Goal: Task Accomplishment & Management: Complete application form

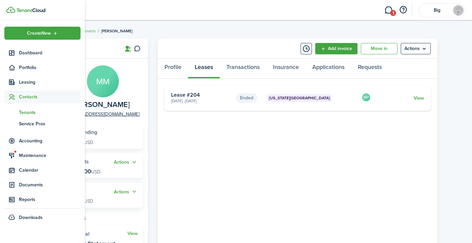
click at [24, 114] on span "Tenants" at bounding box center [50, 112] width 62 height 7
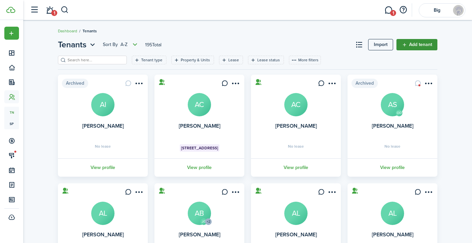
click at [415, 43] on link "Add tenant" at bounding box center [416, 44] width 41 height 11
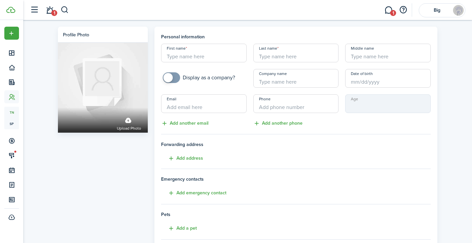
click at [216, 108] on input "Email" at bounding box center [204, 103] width 86 height 19
paste input "[EMAIL_ADDRESS][DOMAIN_NAME]"
type input "[EMAIL_ADDRESS][DOMAIN_NAME]"
click at [179, 57] on input "First name" at bounding box center [204, 53] width 86 height 19
type input "[PERSON_NAME]"
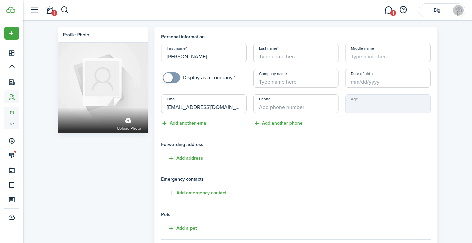
click at [300, 56] on input "Last name" at bounding box center [296, 53] width 86 height 19
paste input "[EMAIL_ADDRESS][DOMAIN_NAME]"
drag, startPoint x: 292, startPoint y: 57, endPoint x: 331, endPoint y: 57, distance: 38.9
click at [331, 57] on input "[EMAIL_ADDRESS][DOMAIN_NAME]" at bounding box center [296, 53] width 86 height 19
drag, startPoint x: 264, startPoint y: 57, endPoint x: 250, endPoint y: 57, distance: 13.3
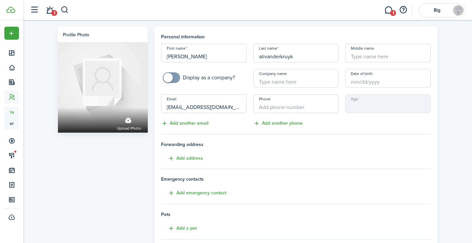
click at [250, 57] on div "Last name [PERSON_NAME]" at bounding box center [296, 53] width 92 height 19
click at [307, 58] on input "vanderkruyk" at bounding box center [296, 53] width 86 height 19
click at [262, 58] on input "vanderkruyk" at bounding box center [296, 53] width 86 height 19
type input "Vanderkruyk"
click at [455, 89] on div "Profile photo Upload photo Personal information First name [PERSON_NAME] Last n…" at bounding box center [247, 184] width 449 height 329
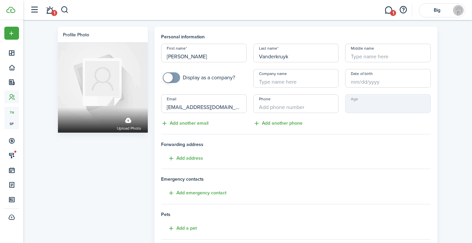
scroll to position [121, 0]
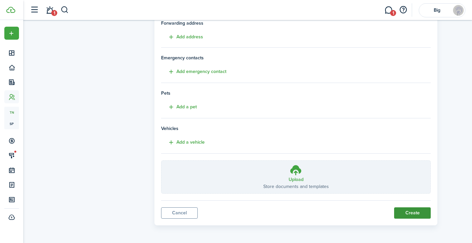
click at [415, 212] on button "Create" at bounding box center [412, 212] width 37 height 11
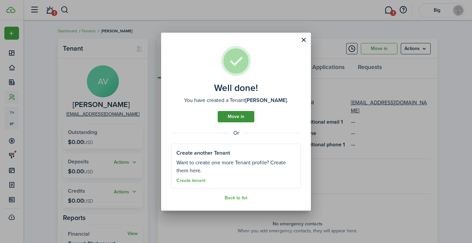
click at [239, 114] on link "Move in" at bounding box center [236, 116] width 37 height 11
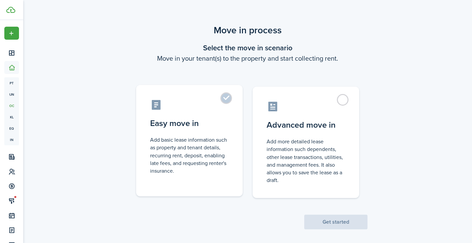
click at [233, 114] on label "Easy move in Add basic lease information such as property and tenant details, r…" at bounding box center [189, 140] width 106 height 111
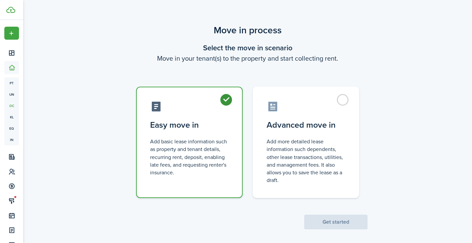
radio input "true"
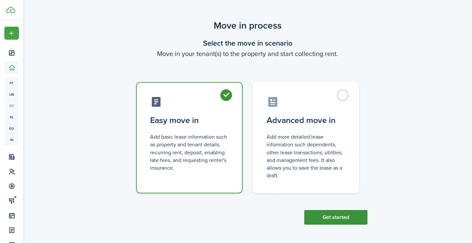
click at [345, 217] on button "Get started" at bounding box center [335, 217] width 63 height 15
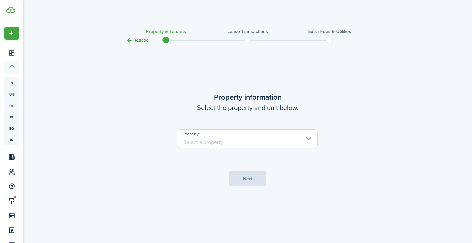
click at [251, 139] on input "Property" at bounding box center [248, 138] width 140 height 19
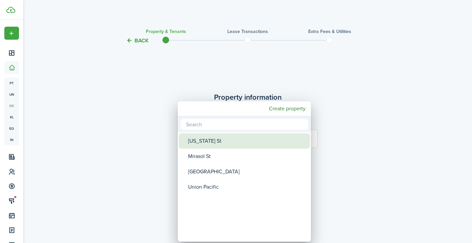
click at [251, 139] on div "[US_STATE] St" at bounding box center [247, 140] width 118 height 15
type input "[US_STATE] St"
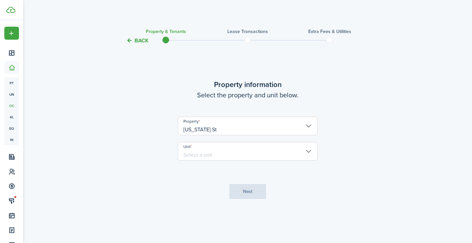
click at [252, 151] on input "Unit" at bounding box center [248, 151] width 140 height 19
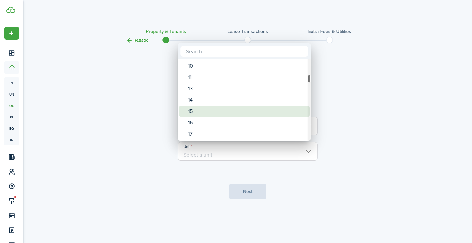
click at [223, 110] on div "15" at bounding box center [247, 110] width 118 height 11
type input "15"
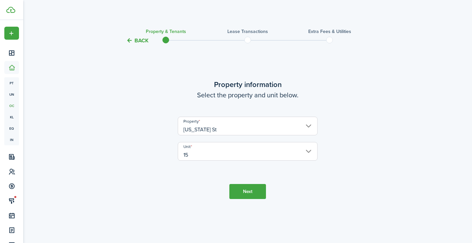
click at [248, 188] on button "Next" at bounding box center [247, 191] width 37 height 15
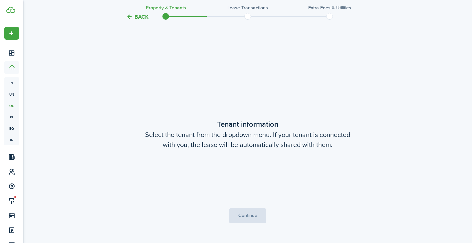
scroll to position [198, 0]
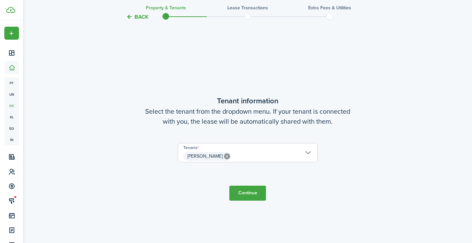
click at [248, 188] on button "Continue" at bounding box center [247, 192] width 37 height 15
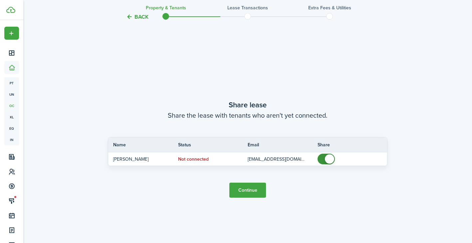
scroll to position [441, 0]
click at [248, 188] on button "Continue" at bounding box center [247, 189] width 37 height 15
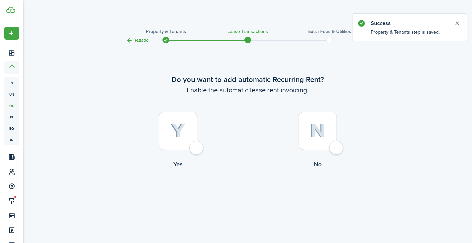
click at [194, 148] on div at bounding box center [178, 130] width 38 height 38
radio input "true"
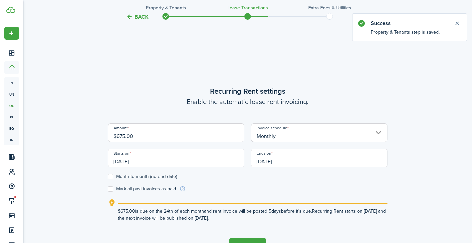
scroll to position [198, 0]
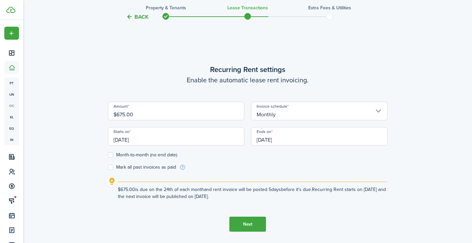
click at [122, 114] on input "$675.00" at bounding box center [176, 110] width 136 height 19
click at [206, 135] on input "[DATE]" at bounding box center [176, 136] width 136 height 19
type input "$695.00"
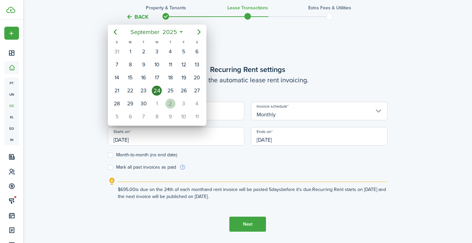
click at [161, 105] on div "1" at bounding box center [157, 103] width 10 height 10
type input "[DATE]"
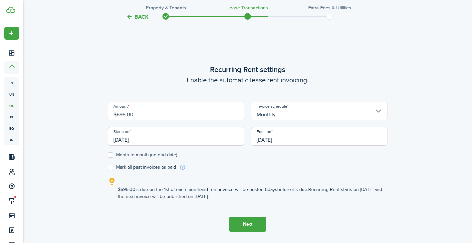
scroll to position [0, 0]
click at [304, 142] on input "[DATE]" at bounding box center [319, 136] width 136 height 19
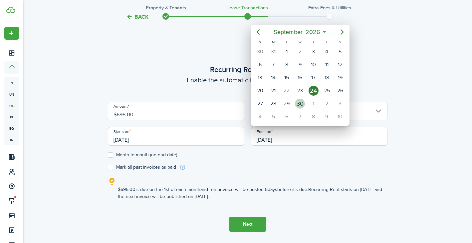
click at [297, 105] on div "30" at bounding box center [300, 103] width 10 height 10
type input "[DATE]"
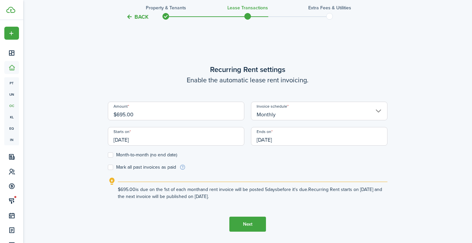
click at [240, 222] on button "Next" at bounding box center [247, 223] width 37 height 15
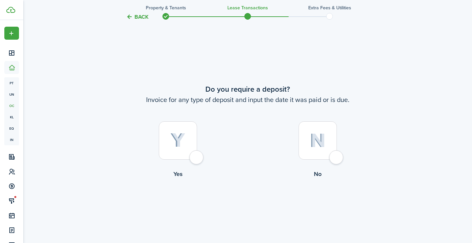
scroll to position [441, 0]
click at [192, 153] on div at bounding box center [178, 139] width 38 height 38
radio input "true"
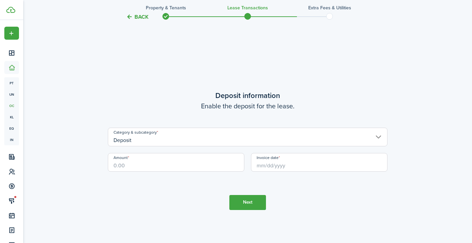
scroll to position [683, 0]
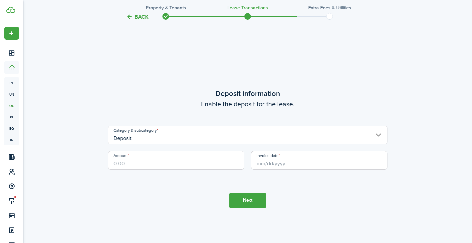
click at [163, 163] on input "Amount" at bounding box center [176, 160] width 136 height 19
click at [300, 163] on input "Invoice date" at bounding box center [319, 160] width 136 height 19
type input "$695.00"
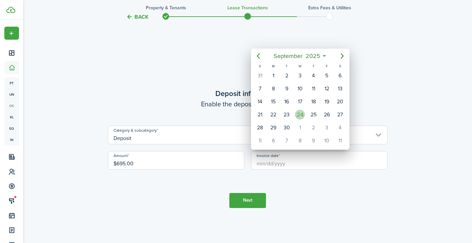
click at [300, 116] on div "24" at bounding box center [300, 114] width 10 height 10
type input "[DATE]"
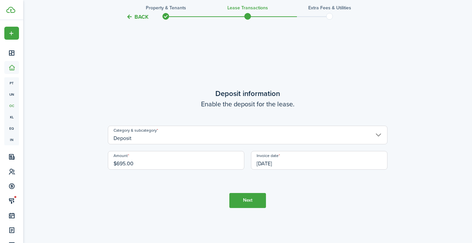
click at [250, 201] on button "Next" at bounding box center [247, 200] width 37 height 15
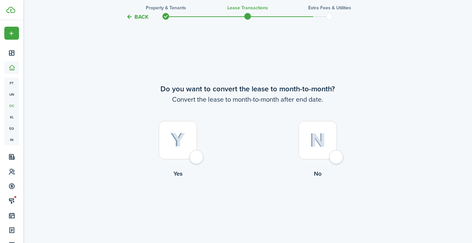
scroll to position [926, 0]
click at [197, 157] on div at bounding box center [178, 139] width 38 height 38
radio input "true"
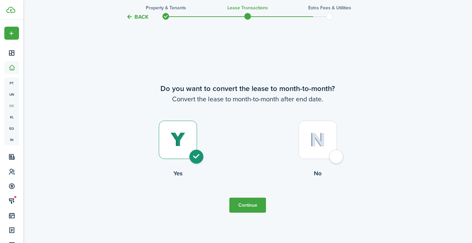
click at [244, 199] on button "Continue" at bounding box center [247, 204] width 37 height 15
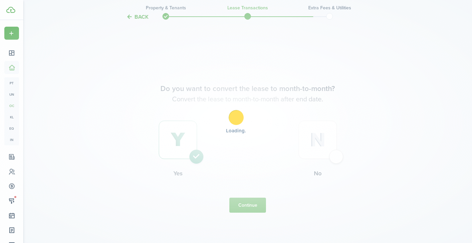
scroll to position [0, 0]
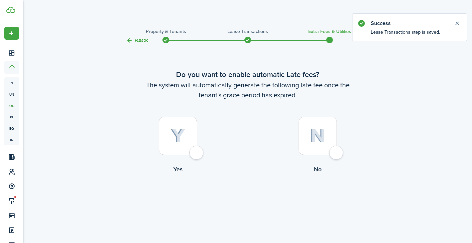
click at [195, 159] on label "Yes" at bounding box center [178, 146] width 140 height 60
radio input "true"
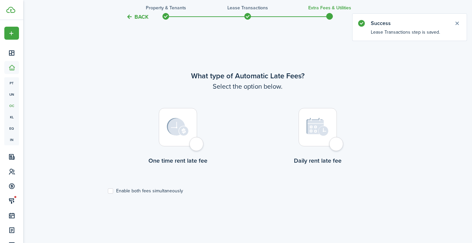
click at [193, 146] on div at bounding box center [178, 127] width 38 height 38
radio input "true"
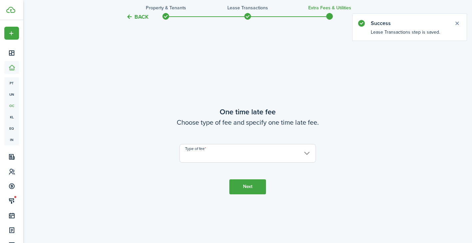
scroll to position [441, 0]
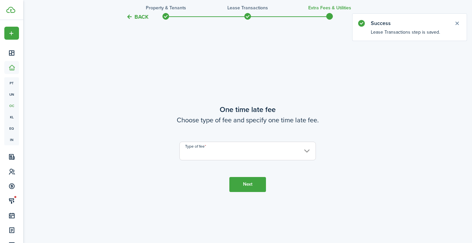
click at [193, 149] on input "Type of fee" at bounding box center [247, 150] width 136 height 19
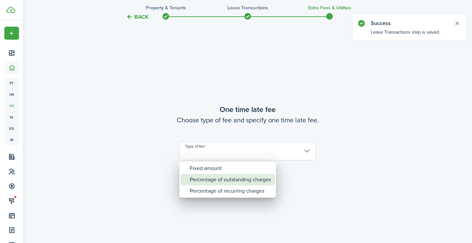
click at [213, 180] on div "Percentage of outstanding charges" at bounding box center [230, 179] width 81 height 11
type input "Percentage of outstanding charges"
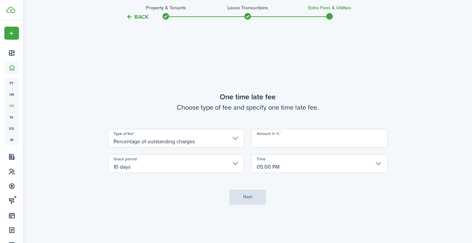
click at [285, 144] on input "Amount in %" at bounding box center [319, 138] width 136 height 19
type input "5"
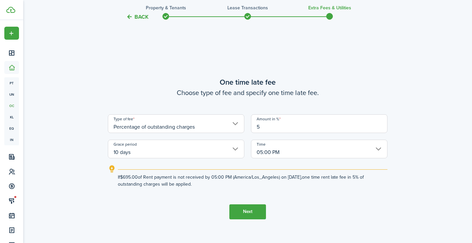
click at [256, 209] on button "Next" at bounding box center [247, 211] width 37 height 15
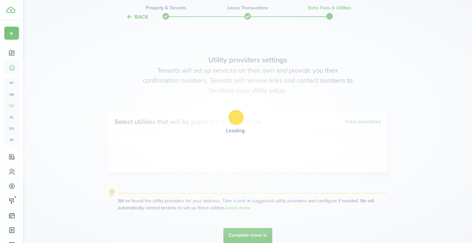
scroll to position [683, 0]
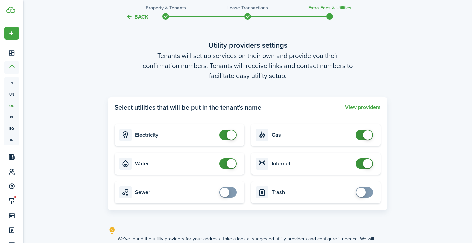
checkbox input "false"
click at [233, 163] on span at bounding box center [231, 163] width 9 height 9
checkbox input "false"
click at [229, 135] on span at bounding box center [231, 134] width 9 height 9
checkbox input "false"
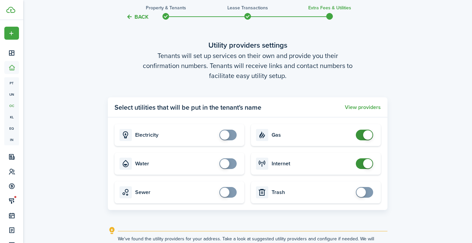
click at [370, 137] on span at bounding box center [367, 134] width 9 height 9
checkbox input "false"
click at [370, 164] on span at bounding box center [367, 163] width 9 height 9
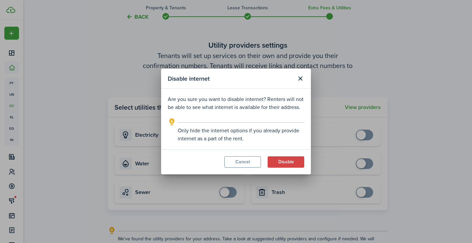
click at [283, 169] on modal-footer "Cancel Disable" at bounding box center [236, 161] width 150 height 25
click at [283, 165] on button "Disable" at bounding box center [286, 161] width 37 height 11
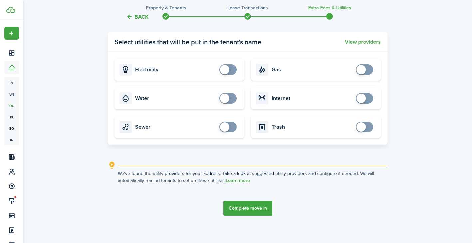
scroll to position [753, 0]
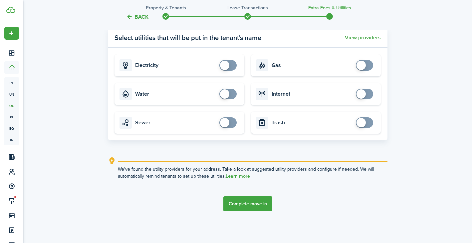
click at [259, 200] on button "Complete move in" at bounding box center [247, 203] width 49 height 15
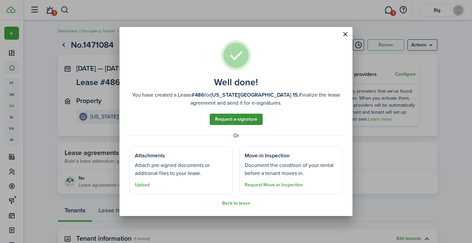
click at [224, 117] on link "Request e-signature" at bounding box center [236, 118] width 53 height 11
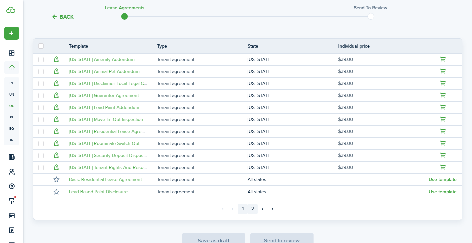
click at [253, 209] on link "2" at bounding box center [253, 209] width 10 height 10
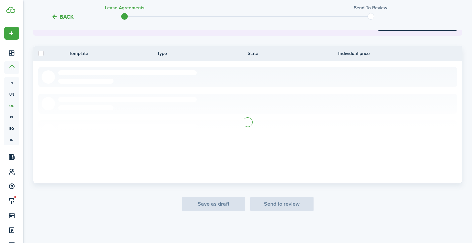
scroll to position [141, 0]
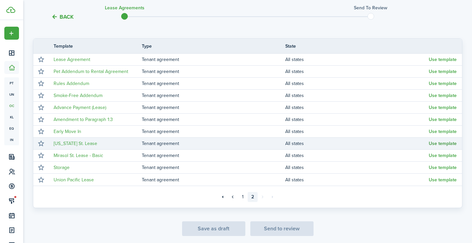
click at [451, 143] on button "Use template" at bounding box center [443, 143] width 28 height 5
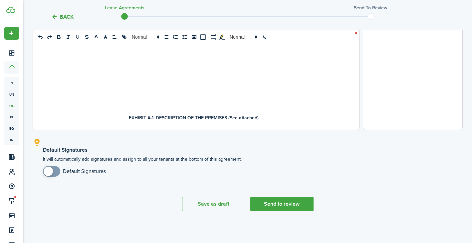
scroll to position [2529, 0]
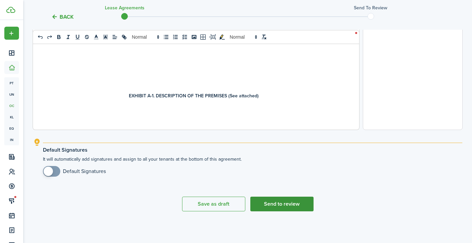
click at [276, 197] on button "Send to review" at bounding box center [281, 203] width 63 height 15
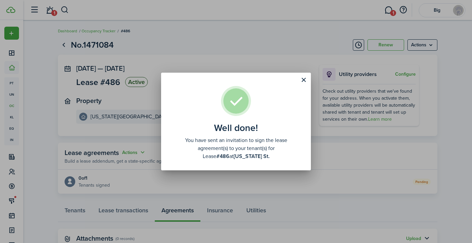
click at [325, 182] on div "Well done! You have sent an invitation to sign the lease agreement(s) to your t…" at bounding box center [236, 121] width 472 height 243
